Goal: Feedback & Contribution: Leave review/rating

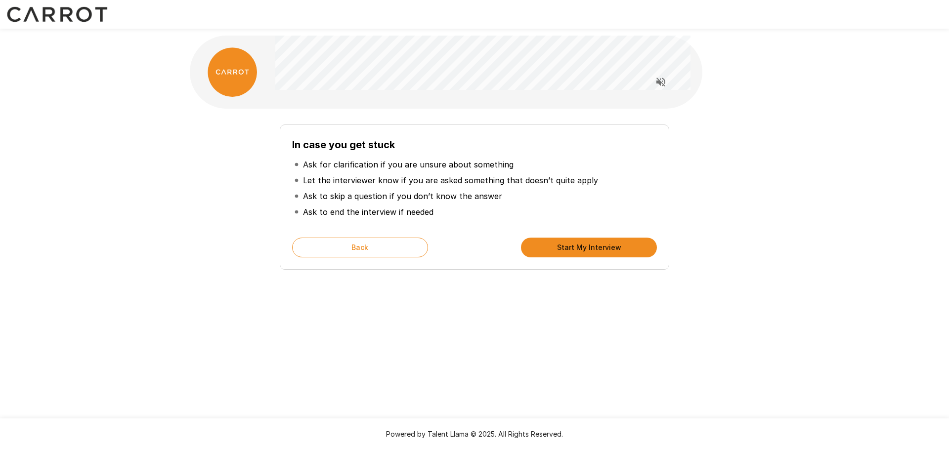
click at [584, 246] on button "Start My Interview" at bounding box center [589, 248] width 136 height 20
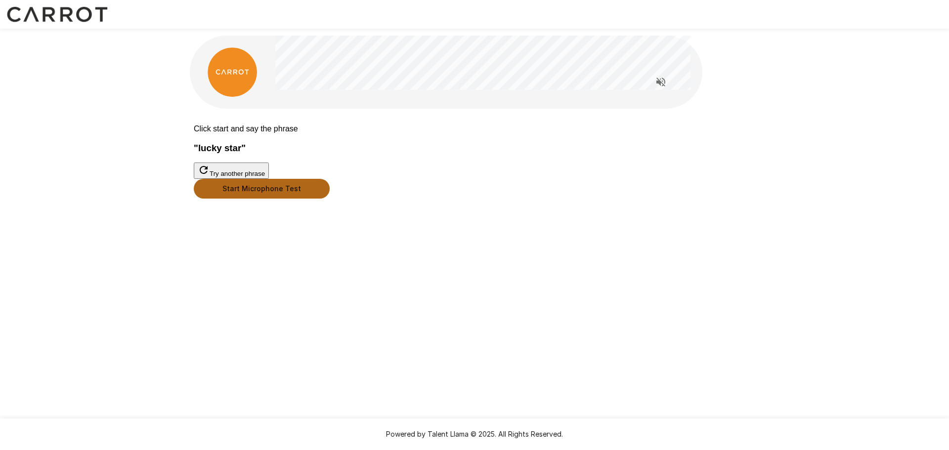
click at [330, 199] on button "Start Microphone Test" at bounding box center [262, 189] width 136 height 20
click at [244, 219] on button "Stop & Submit" at bounding box center [219, 214] width 50 height 10
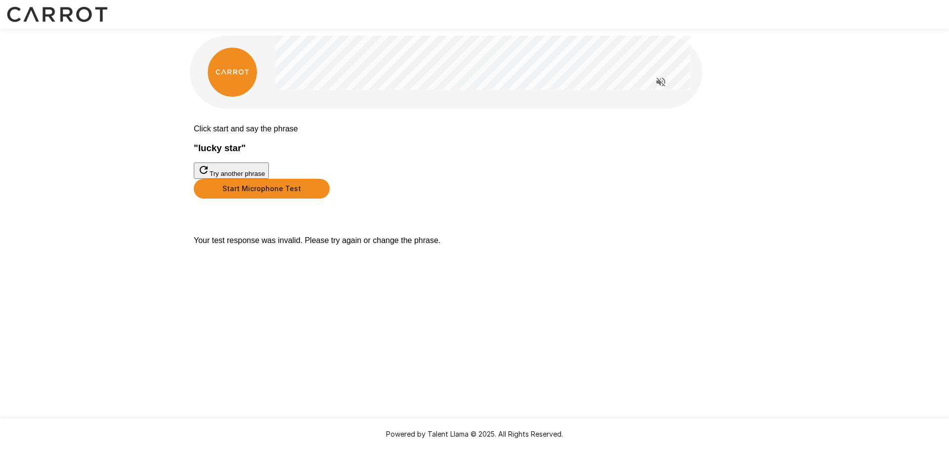
click at [330, 199] on button "Start Microphone Test" at bounding box center [262, 189] width 136 height 20
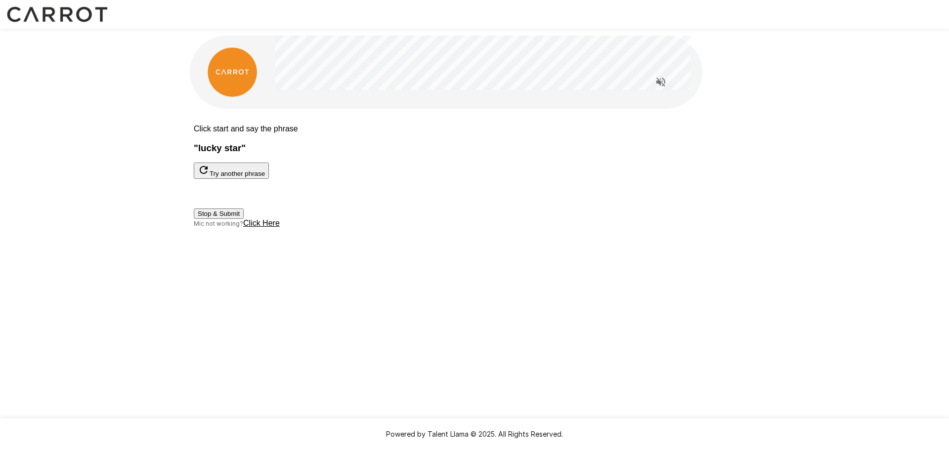
click at [244, 219] on button "Stop & Submit" at bounding box center [219, 214] width 50 height 10
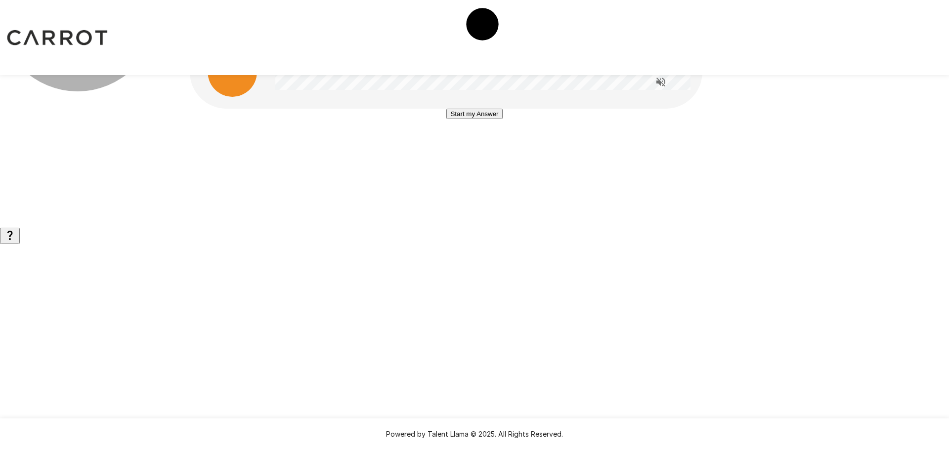
click at [484, 119] on button "Start my Answer" at bounding box center [474, 114] width 56 height 10
click at [497, 149] on button "Stop & Submit" at bounding box center [474, 143] width 50 height 10
click at [484, 119] on button "Start my Answer" at bounding box center [474, 114] width 56 height 10
click at [494, 149] on button "Stop & Submit" at bounding box center [474, 143] width 50 height 10
click at [494, 119] on button "Start my Answer" at bounding box center [474, 114] width 56 height 10
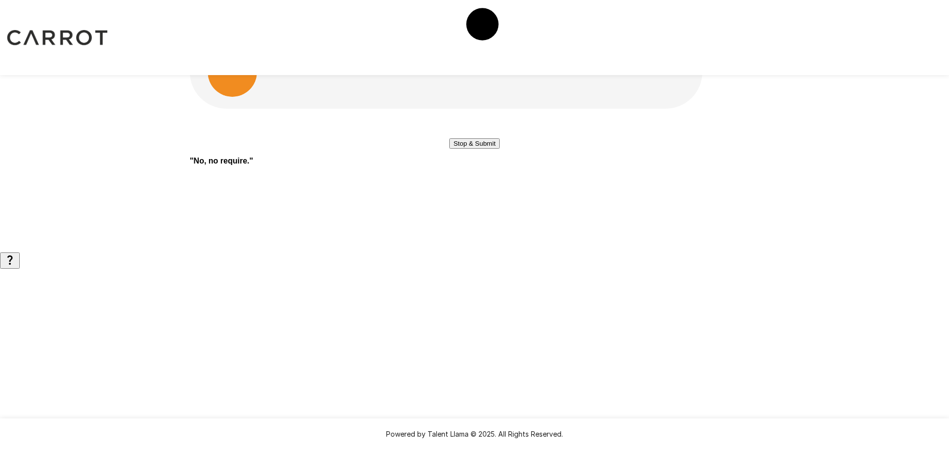
click at [494, 149] on button "Stop & Submit" at bounding box center [474, 143] width 50 height 10
click at [494, 119] on button "Start my Answer" at bounding box center [474, 114] width 56 height 10
click at [486, 149] on button "Stop & Submit" at bounding box center [474, 143] width 50 height 10
click at [466, 119] on button "Start my Answer" at bounding box center [474, 114] width 56 height 10
click at [472, 149] on button "Stop & Submit" at bounding box center [474, 143] width 50 height 10
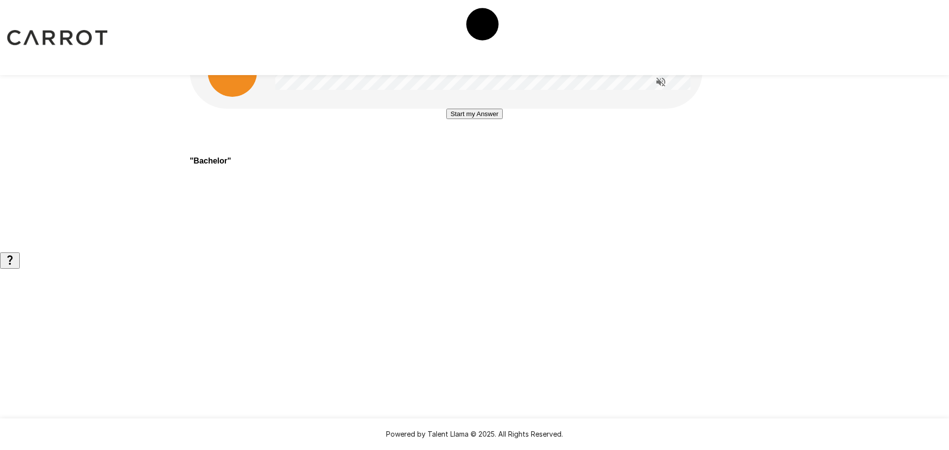
click at [482, 119] on button "Start my Answer" at bounding box center [474, 114] width 56 height 10
click at [477, 149] on button "Stop & Submit" at bounding box center [474, 143] width 50 height 10
click at [472, 136] on button "Start my Answer" at bounding box center [474, 131] width 56 height 10
click at [461, 166] on button "Stop & Submit" at bounding box center [474, 160] width 50 height 10
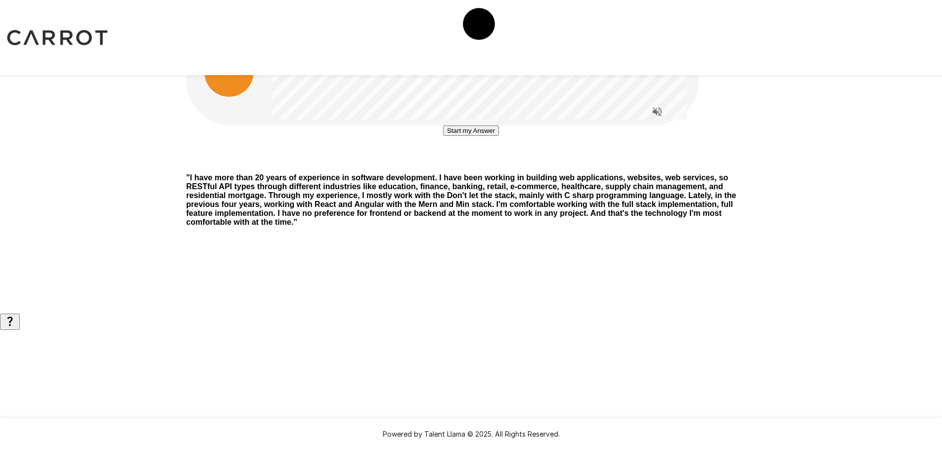
click at [475, 136] on button "Start my Answer" at bounding box center [471, 131] width 56 height 10
click at [487, 166] on button "Stop & Submit" at bounding box center [471, 160] width 50 height 10
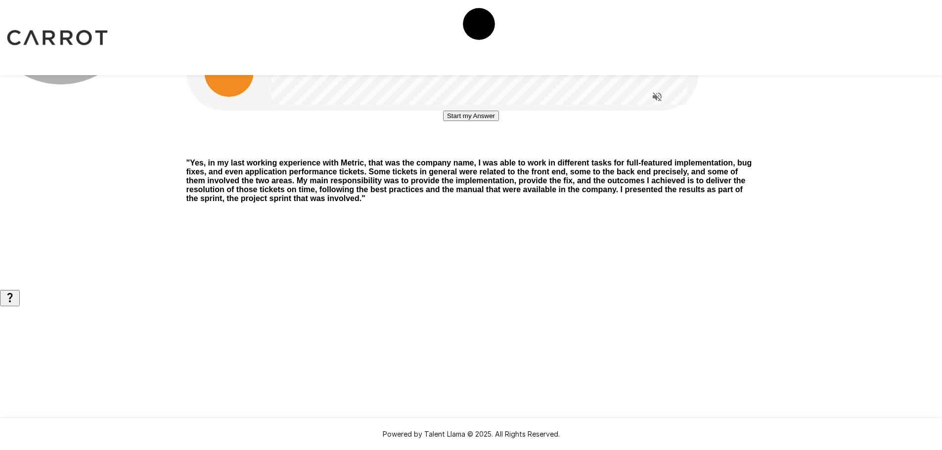
click at [464, 121] on button "Start my Answer" at bounding box center [471, 116] width 56 height 10
click at [446, 151] on button "Stop & Submit" at bounding box center [471, 145] width 50 height 10
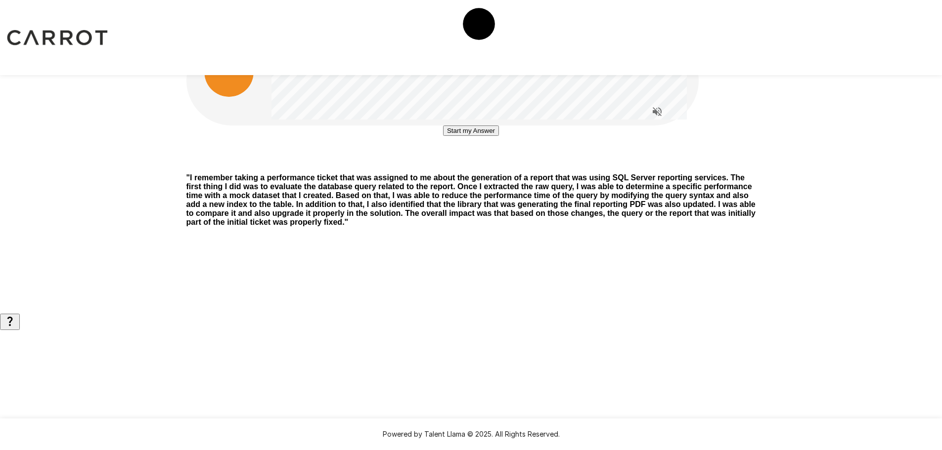
click at [470, 136] on button "Start my Answer" at bounding box center [471, 131] width 56 height 10
click at [456, 166] on button "Stop & Submit" at bounding box center [471, 160] width 50 height 10
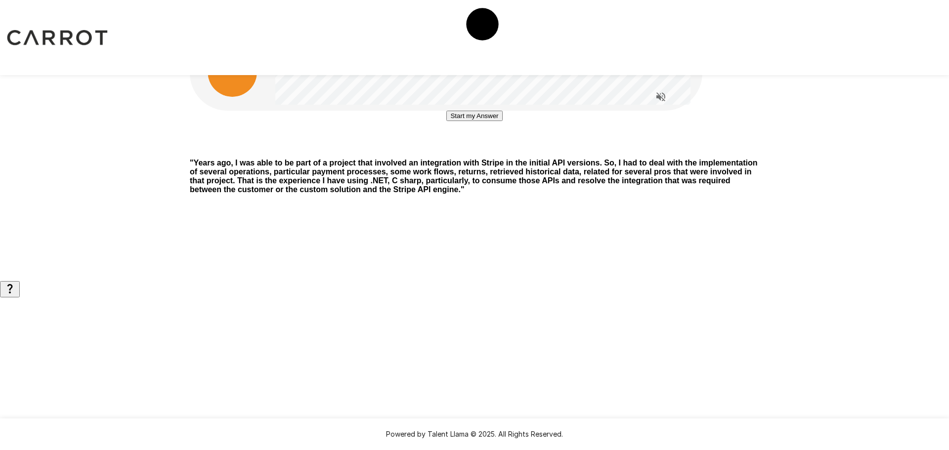
click at [492, 121] on button "Start my Answer" at bounding box center [474, 116] width 56 height 10
click at [478, 151] on button "Stop & Submit" at bounding box center [474, 145] width 50 height 10
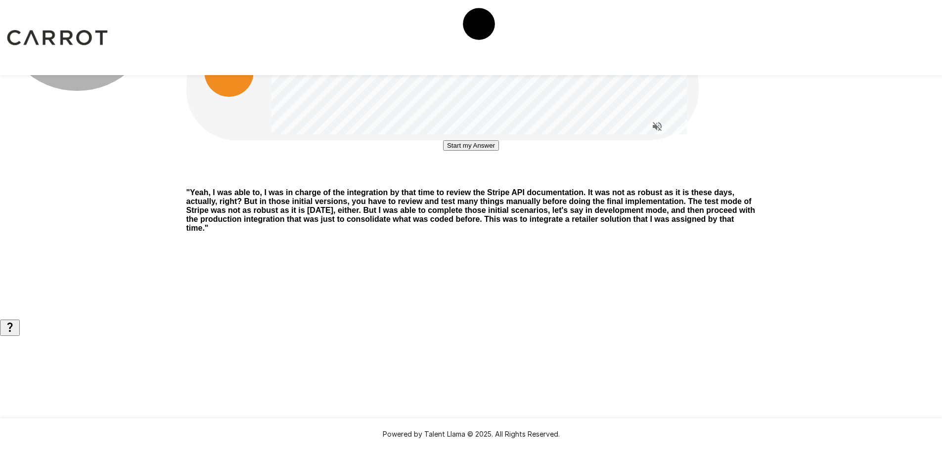
click at [480, 151] on button "Start my Answer" at bounding box center [471, 145] width 56 height 10
click at [495, 180] on button "Stop & Submit" at bounding box center [471, 175] width 50 height 10
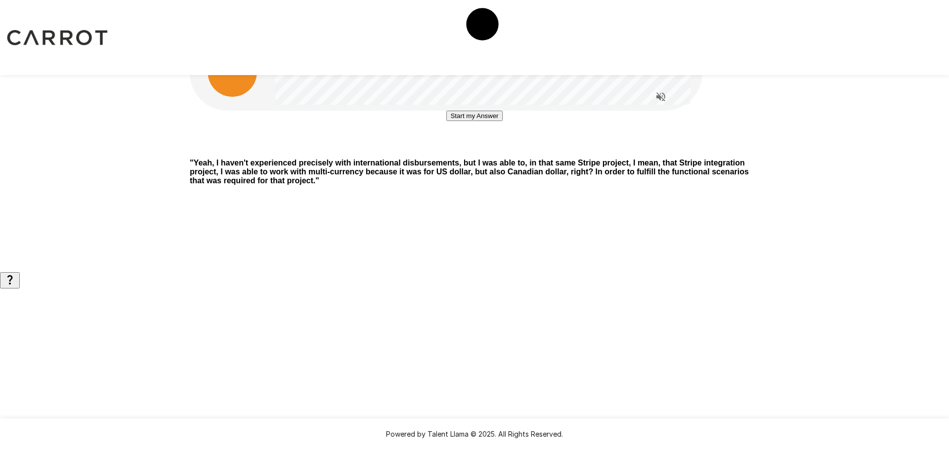
click at [470, 121] on button "Start my Answer" at bounding box center [474, 116] width 56 height 10
click at [470, 151] on button "Stop & Submit" at bounding box center [474, 145] width 50 height 10
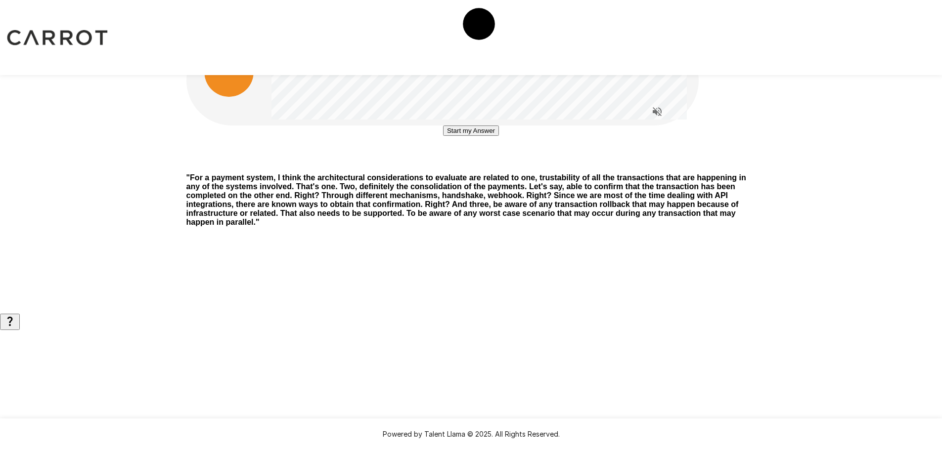
click at [488, 136] on button "Start my Answer" at bounding box center [471, 131] width 56 height 10
click at [488, 166] on button "Stop & Submit" at bounding box center [471, 160] width 50 height 10
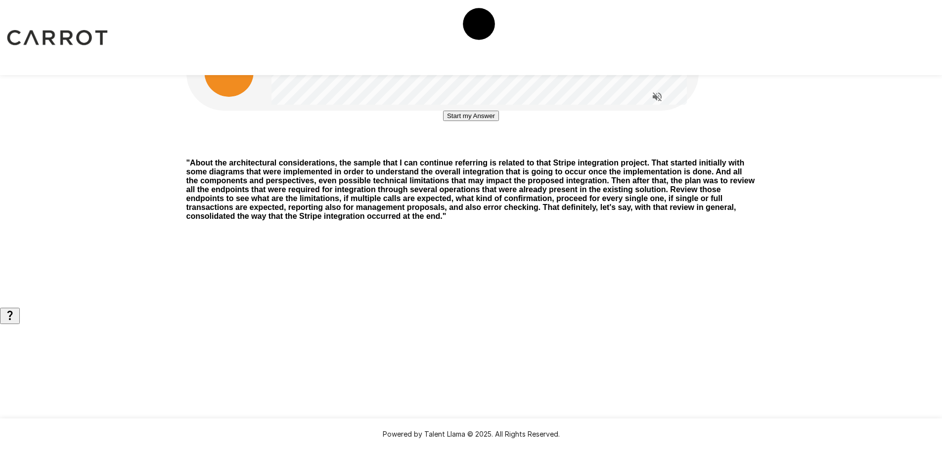
click at [474, 121] on button "Start my Answer" at bounding box center [471, 116] width 56 height 10
click at [469, 151] on button "Stop & Submit" at bounding box center [471, 145] width 50 height 10
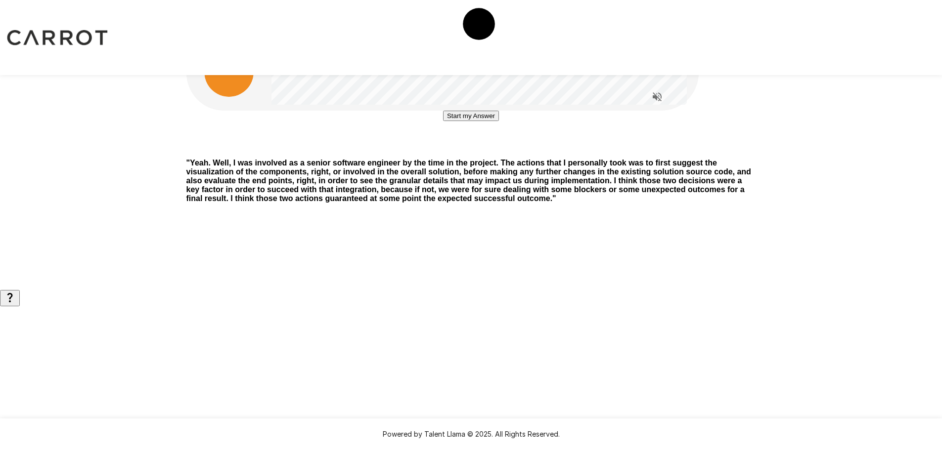
click at [499, 121] on button "Start my Answer" at bounding box center [471, 116] width 56 height 10
click at [496, 151] on button "Stop & Submit" at bounding box center [471, 145] width 50 height 10
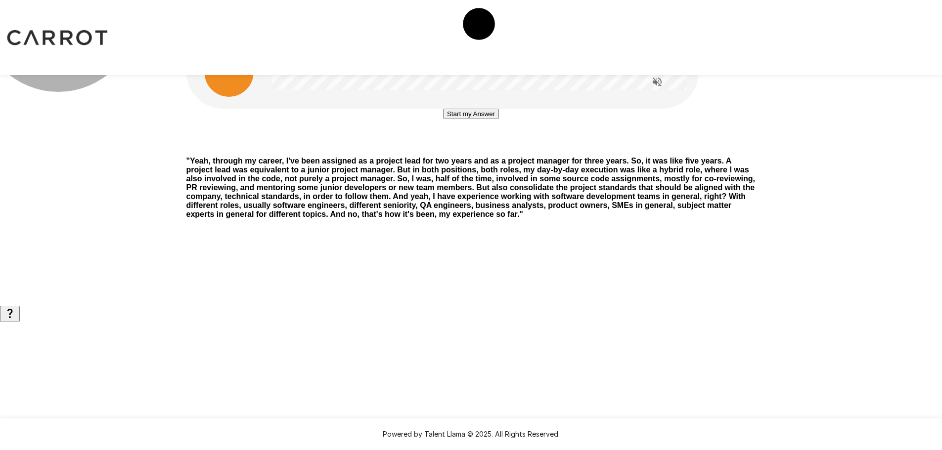
click at [461, 119] on button "Start my Answer" at bounding box center [471, 114] width 56 height 10
click at [472, 149] on button "Stop & Submit" at bounding box center [471, 143] width 50 height 10
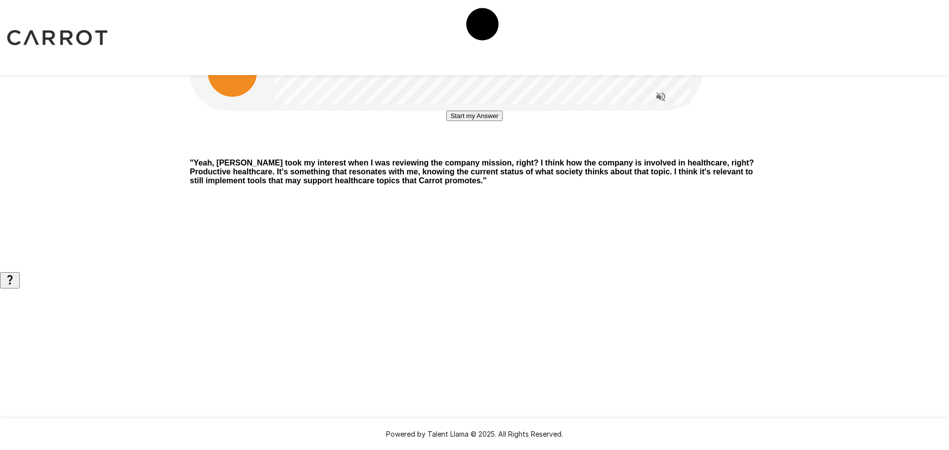
drag, startPoint x: 485, startPoint y: 219, endPoint x: 593, endPoint y: 215, distance: 107.8
click at [485, 121] on button "Start my Answer" at bounding box center [474, 116] width 56 height 10
click at [468, 151] on button "Stop & Submit" at bounding box center [474, 145] width 50 height 10
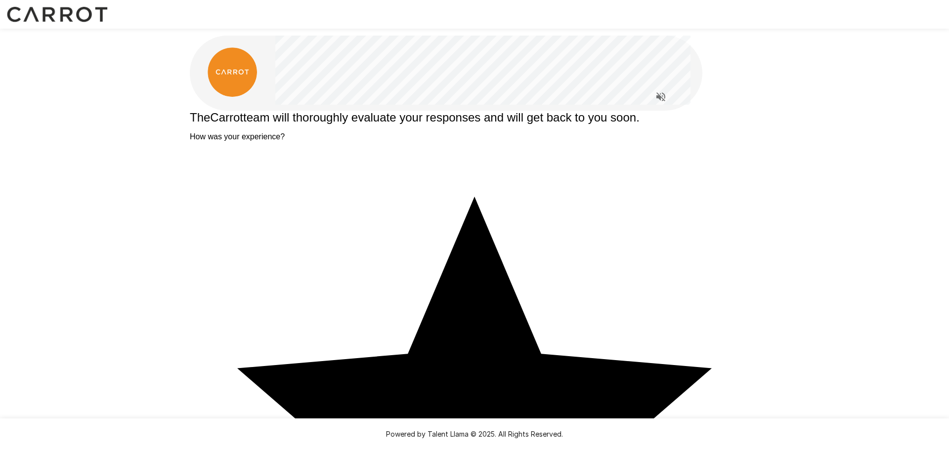
type textarea "*"
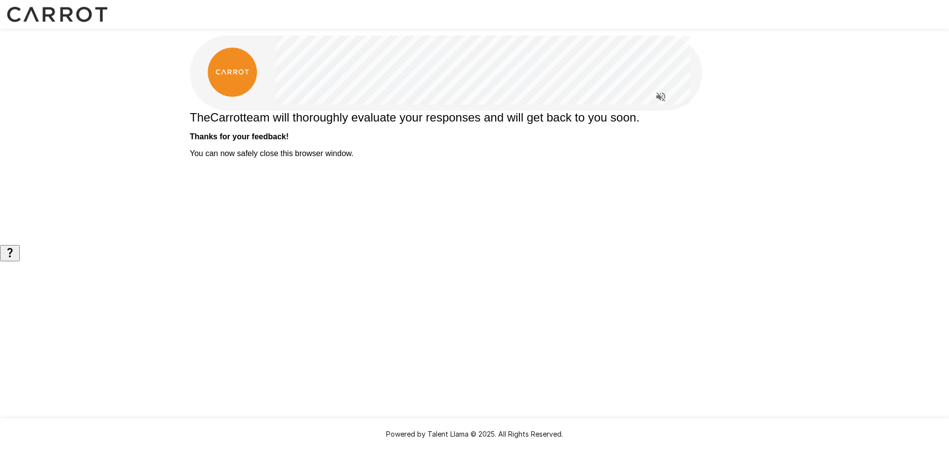
click at [485, 110] on div at bounding box center [482, 99] width 415 height 24
